Goal: Transaction & Acquisition: Purchase product/service

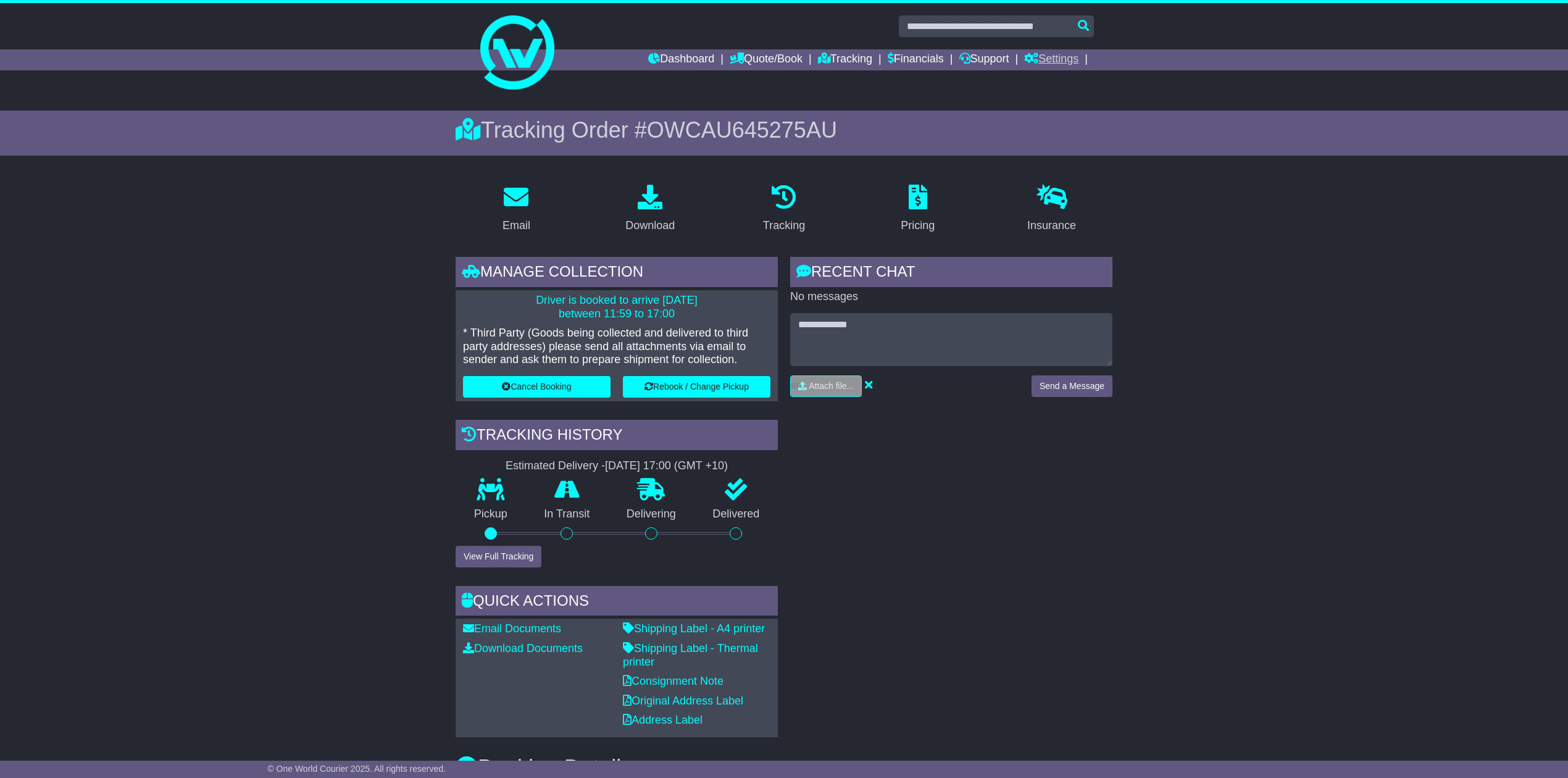
click at [1053, 58] on link "Settings" at bounding box center [1051, 59] width 54 height 21
drag, startPoint x: 1187, startPoint y: 178, endPoint x: 887, endPoint y: 74, distance: 317.5
click at [899, 60] on link "Financials" at bounding box center [915, 59] width 56 height 21
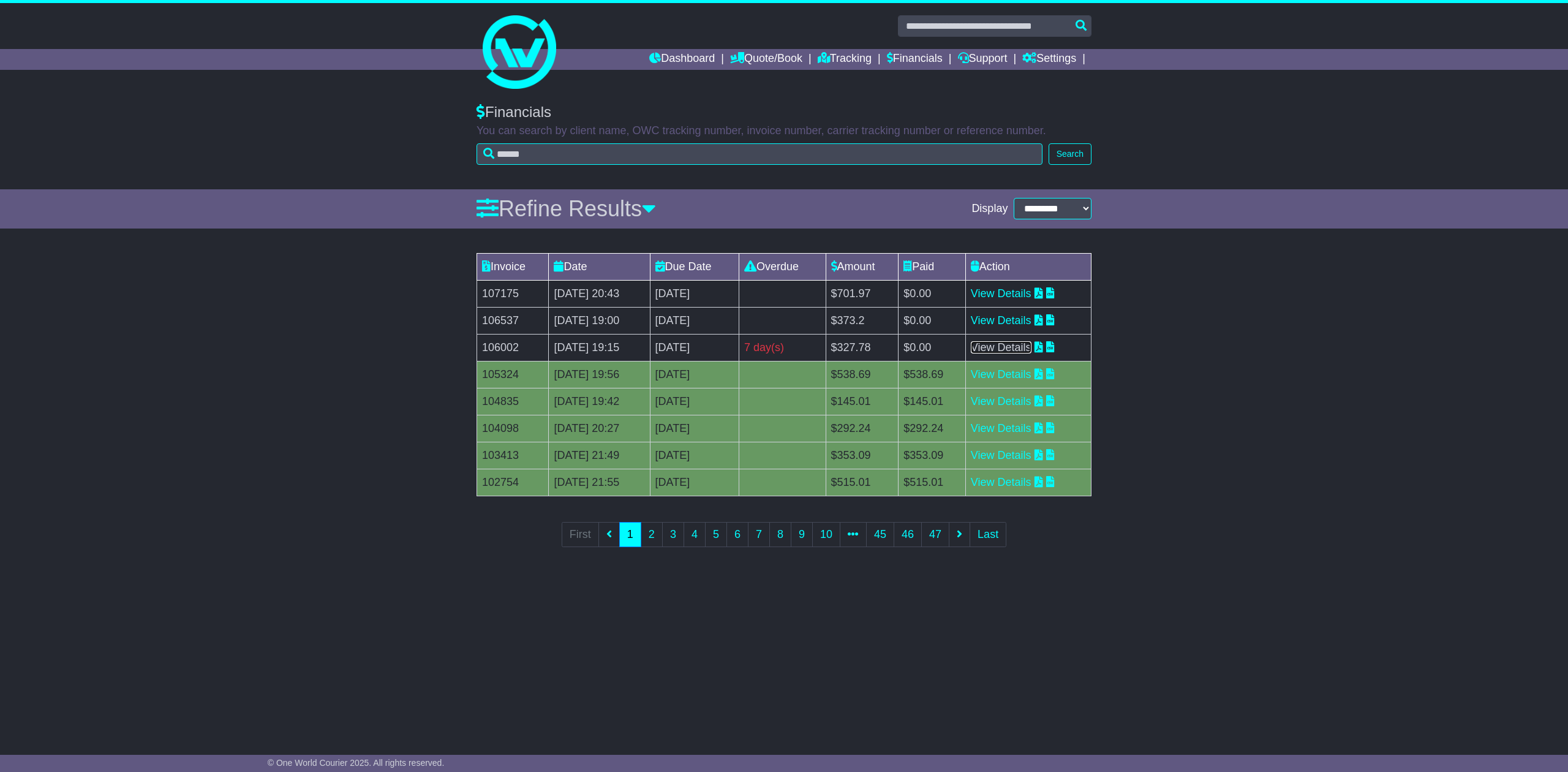
click at [1001, 347] on link "View Details" at bounding box center [1002, 347] width 60 height 12
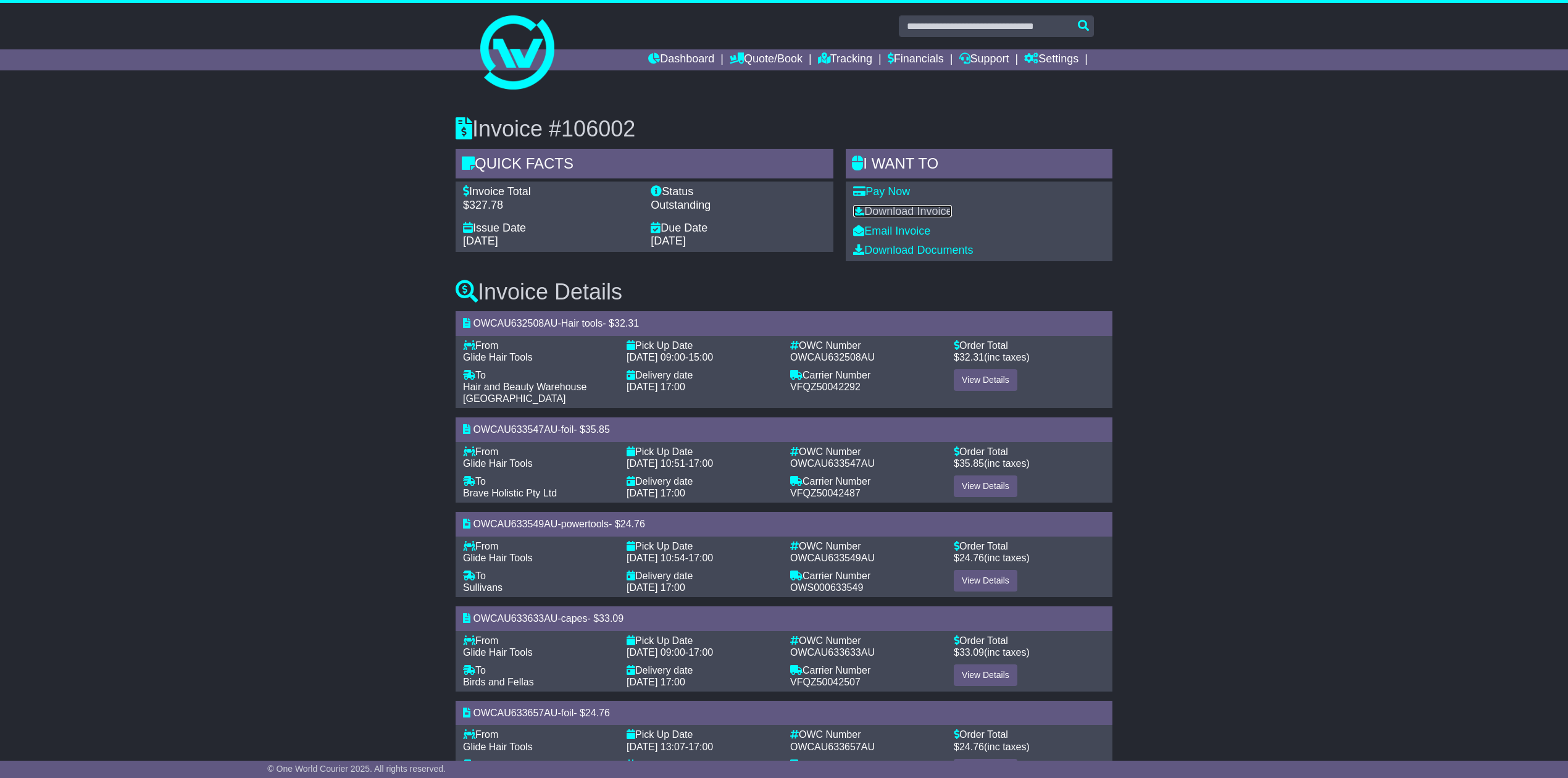
click at [890, 211] on link "Download Invoice" at bounding box center [902, 211] width 99 height 12
click at [905, 57] on link "Financials" at bounding box center [915, 59] width 56 height 21
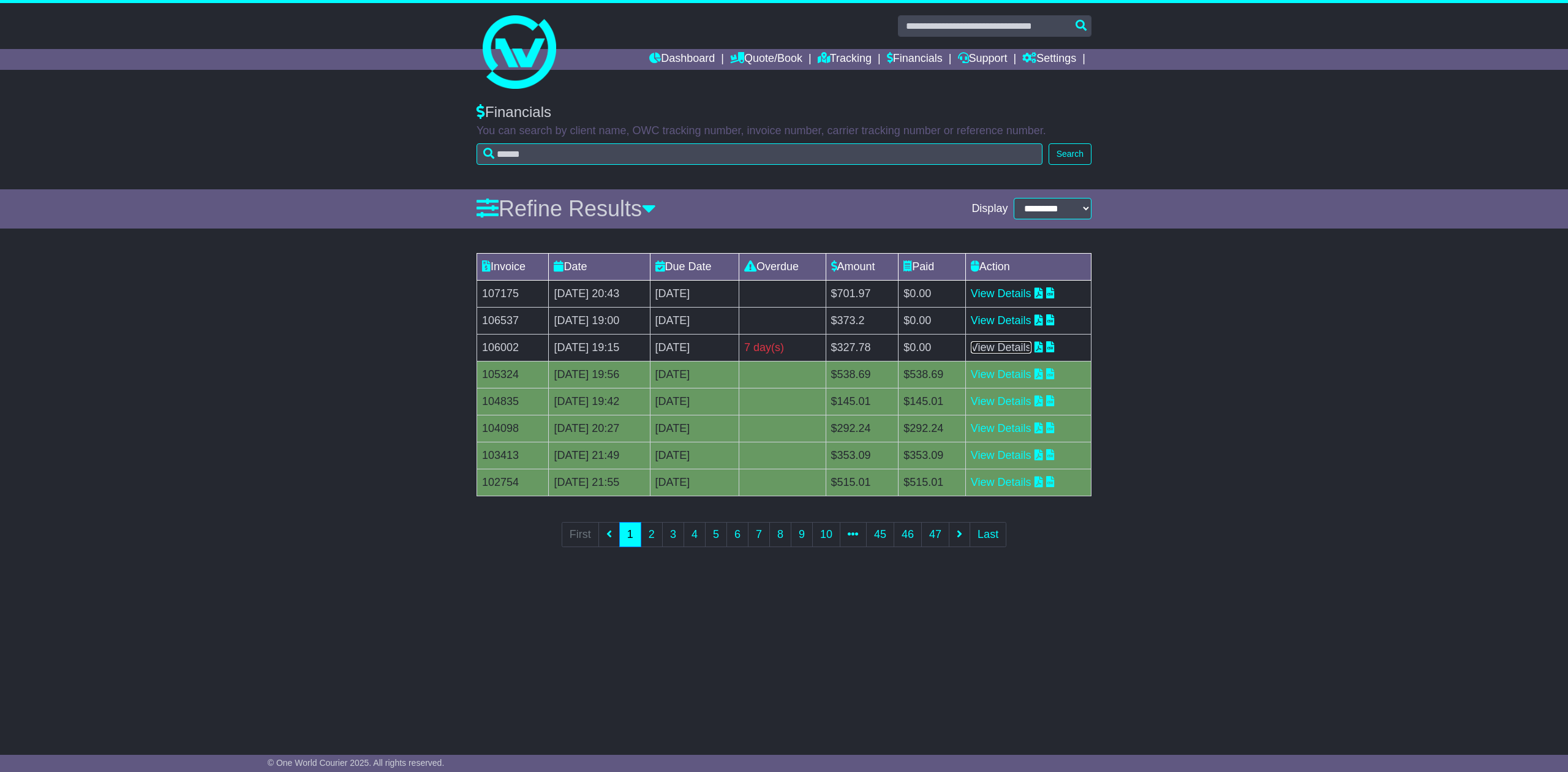
click at [1030, 347] on link "View Details" at bounding box center [1002, 347] width 60 height 12
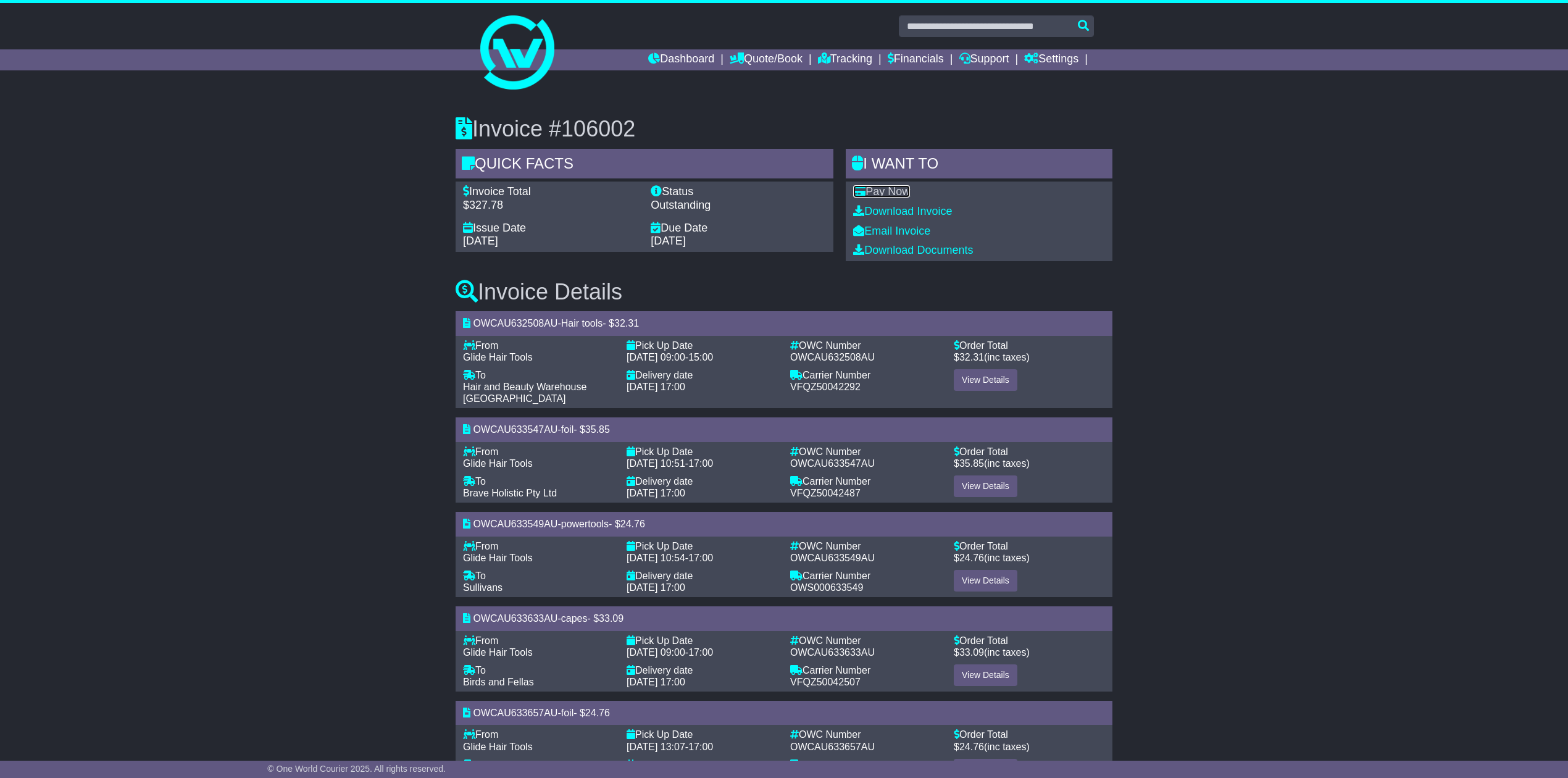
click at [878, 191] on link "Pay Now" at bounding box center [882, 191] width 57 height 12
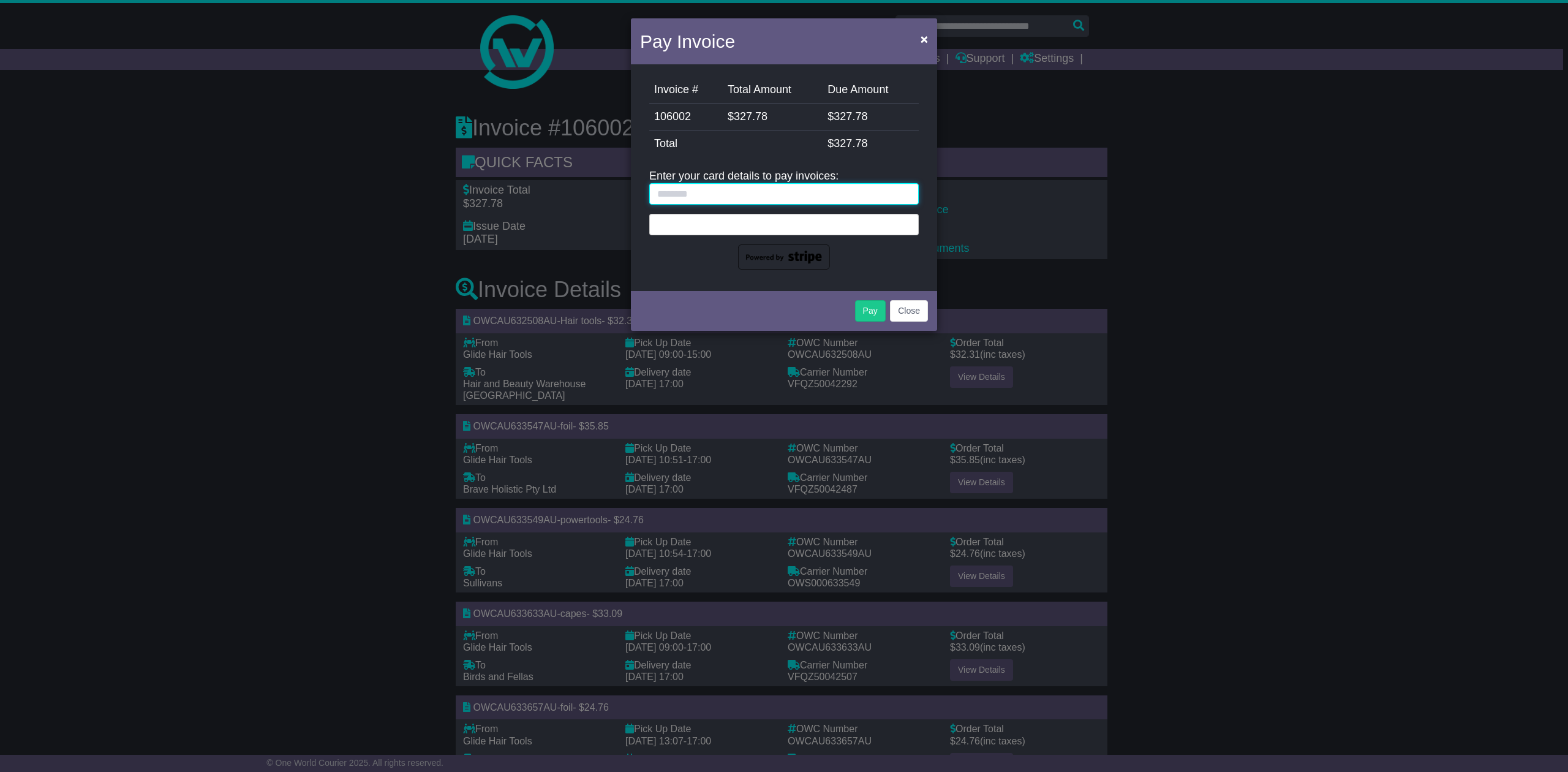
click at [676, 186] on input "text" at bounding box center [784, 193] width 269 height 21
type input "**********"
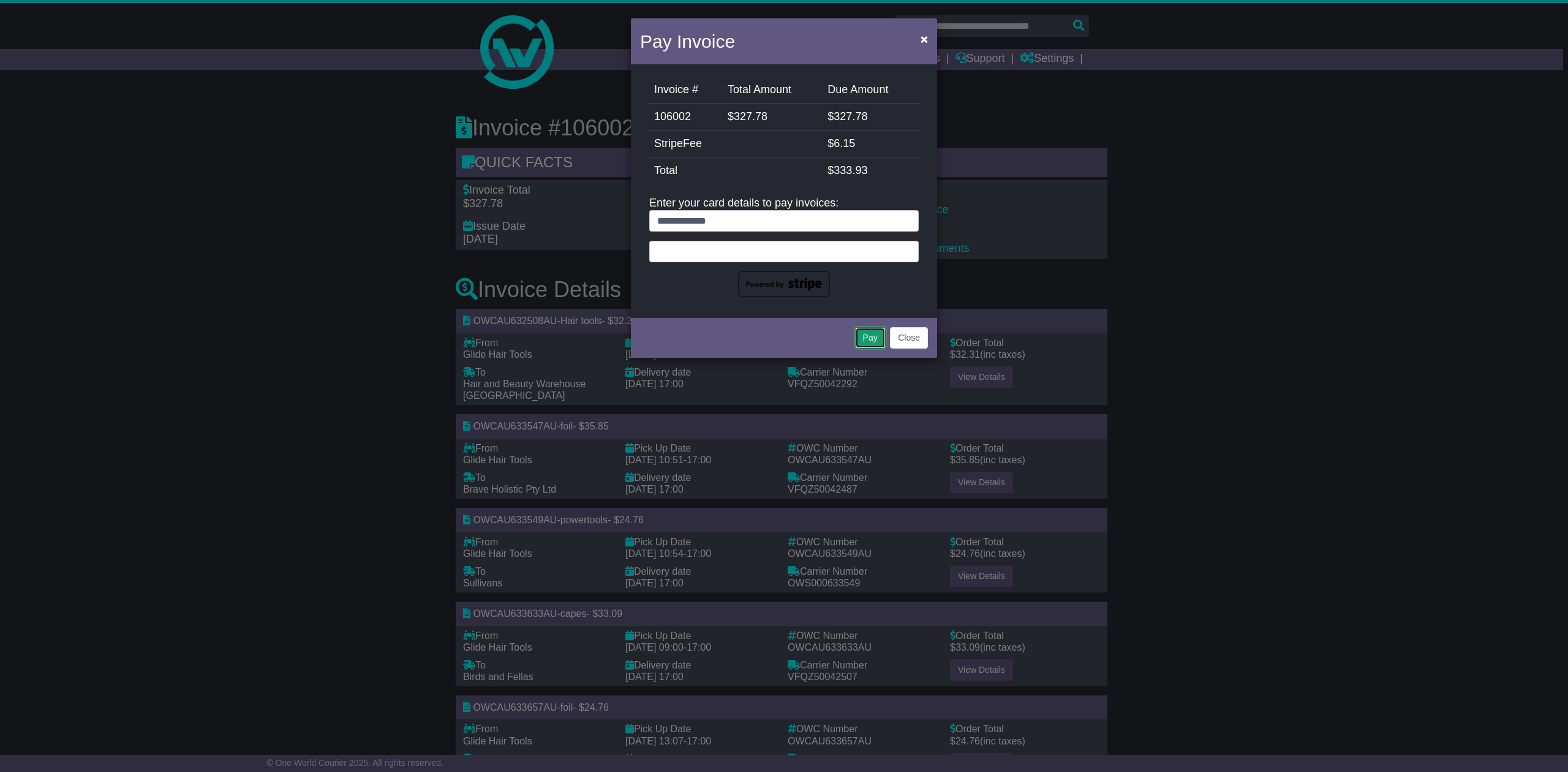
click at [868, 341] on button "Pay" at bounding box center [870, 337] width 30 height 21
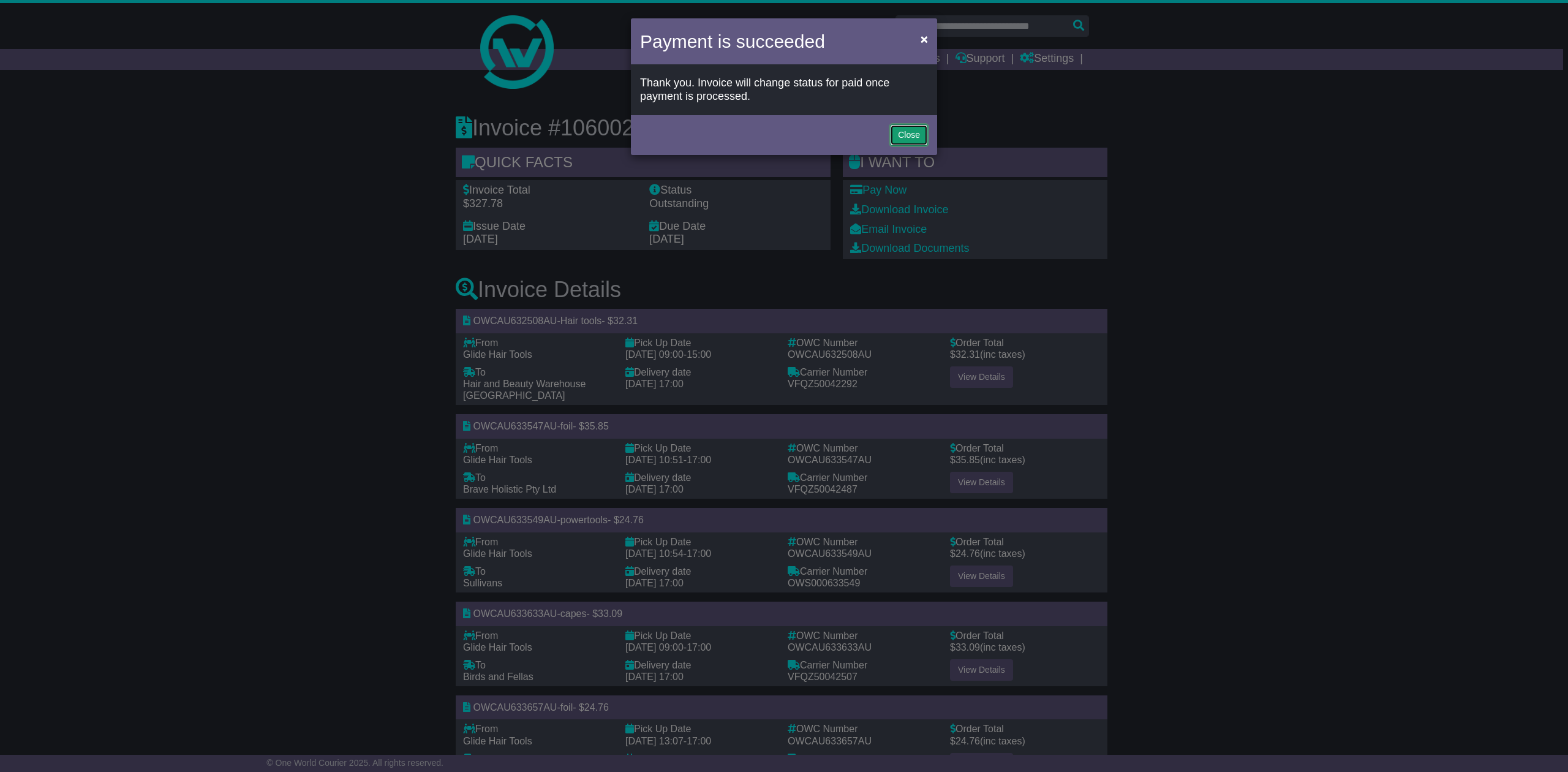
click at [901, 136] on button "Close" at bounding box center [908, 135] width 38 height 21
